Goal: Find specific page/section: Find specific page/section

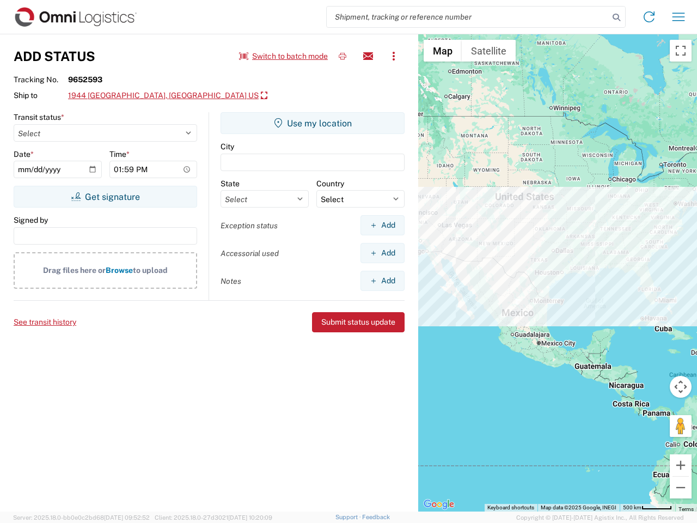
click at [468, 17] on input "search" at bounding box center [468, 17] width 282 height 21
click at [617, 17] on icon at bounding box center [616, 17] width 15 height 15
click at [649, 17] on icon at bounding box center [649, 16] width 17 height 17
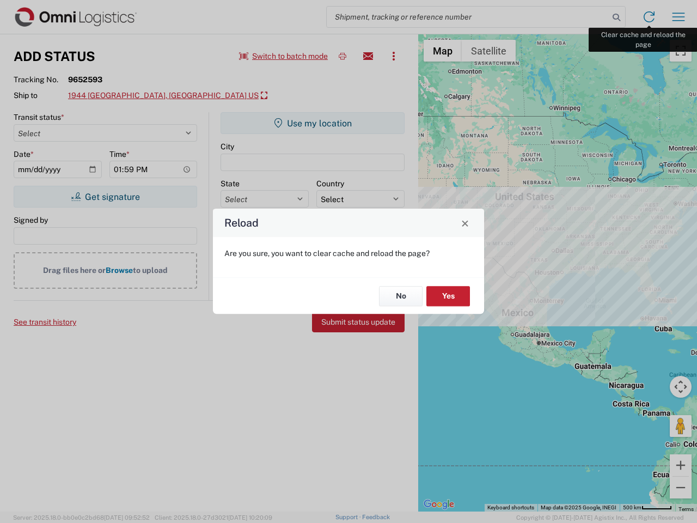
click at [679, 17] on div "Reload Are you sure, you want to clear cache and reload the page? No Yes" at bounding box center [348, 261] width 697 height 523
click at [284, 56] on div "Reload Are you sure, you want to clear cache and reload the page? No Yes" at bounding box center [348, 261] width 697 height 523
click at [343, 56] on div "Reload Are you sure, you want to clear cache and reload the page? No Yes" at bounding box center [348, 261] width 697 height 523
click at [368, 56] on div "Reload Are you sure, you want to clear cache and reload the page? No Yes" at bounding box center [348, 261] width 697 height 523
click at [394, 56] on div "Reload Are you sure, you want to clear cache and reload the page? No Yes" at bounding box center [348, 261] width 697 height 523
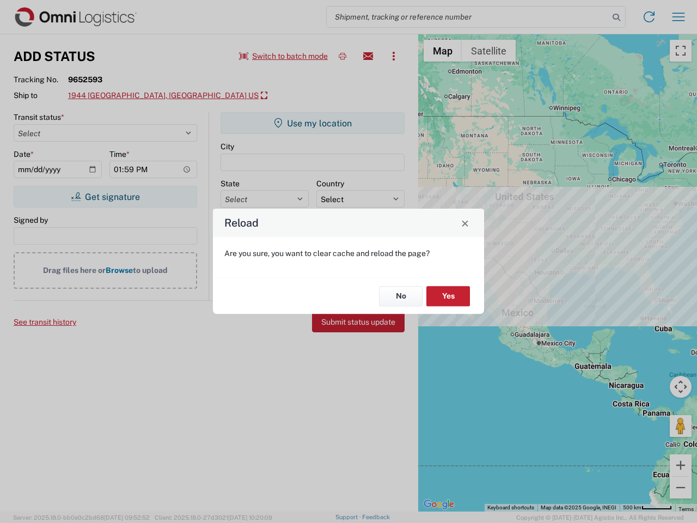
click at [170, 96] on div "Reload Are you sure, you want to clear cache and reload the page? No Yes" at bounding box center [348, 261] width 697 height 523
click at [105, 197] on div "Reload Are you sure, you want to clear cache and reload the page? No Yes" at bounding box center [348, 261] width 697 height 523
